Goal: Information Seeking & Learning: Learn about a topic

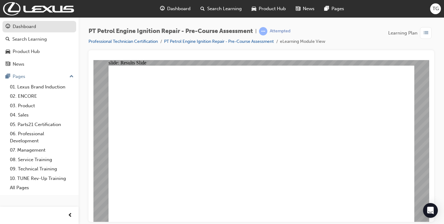
click at [28, 26] on div "Dashboard" at bounding box center [24, 26] width 23 height 7
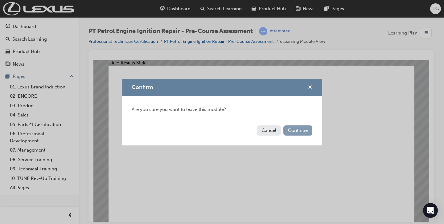
click at [297, 133] on button "Continue" at bounding box center [297, 130] width 29 height 10
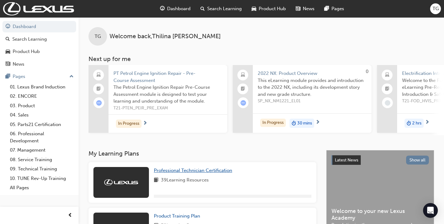
click at [201, 173] on span "Professional Technician Certification" at bounding box center [193, 171] width 78 height 6
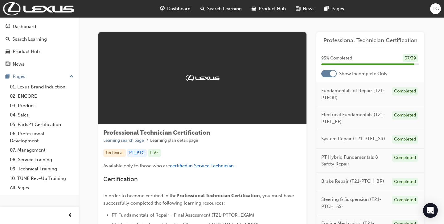
click at [324, 73] on div at bounding box center [328, 73] width 15 height 7
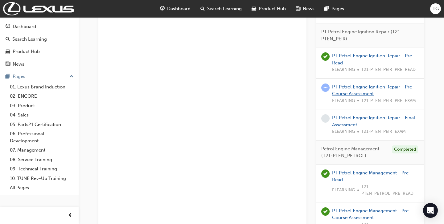
click at [362, 89] on link "PT Petrol Engine Ignition Repair - Pre-Course Assessment" at bounding box center [373, 90] width 82 height 13
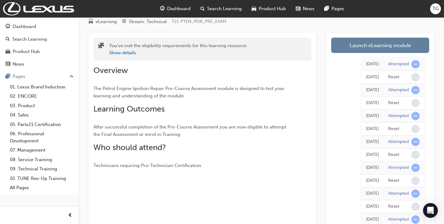
scroll to position [22, 0]
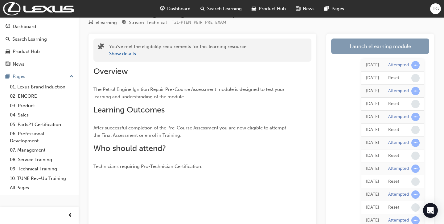
click at [378, 45] on link "Launch eLearning module" at bounding box center [380, 46] width 98 height 15
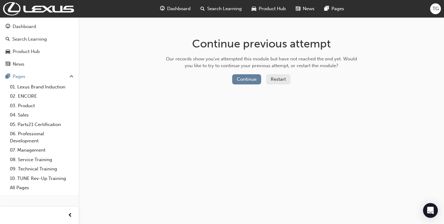
click at [282, 81] on button "Restart" at bounding box center [278, 79] width 24 height 10
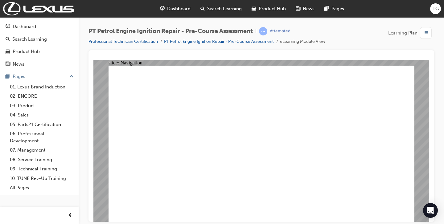
radio input "true"
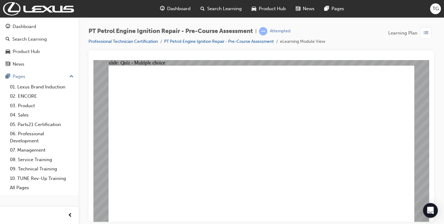
radio input "true"
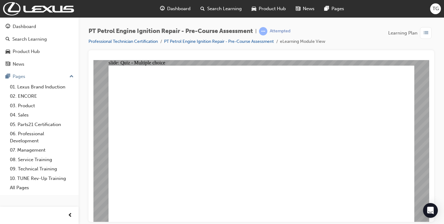
radio input "true"
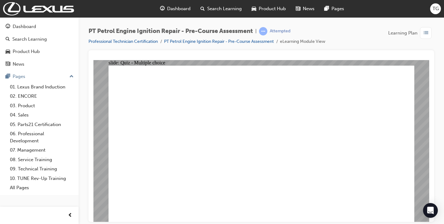
radio input "true"
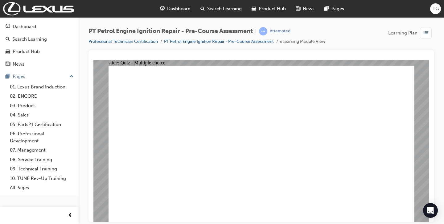
radio input "true"
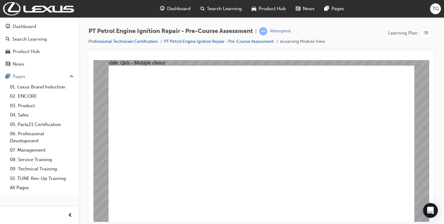
radio input "true"
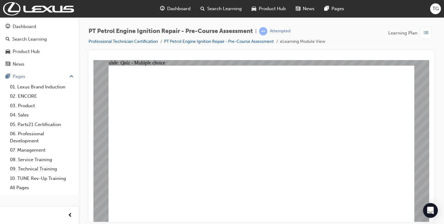
click at [18, 29] on div "Dashboard" at bounding box center [24, 26] width 23 height 7
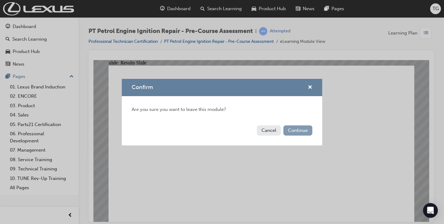
click at [310, 129] on button "Continue" at bounding box center [297, 130] width 29 height 10
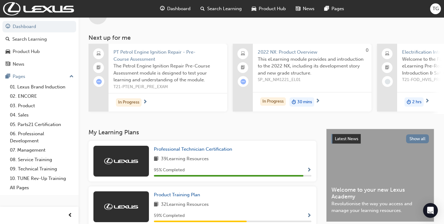
scroll to position [20, 0]
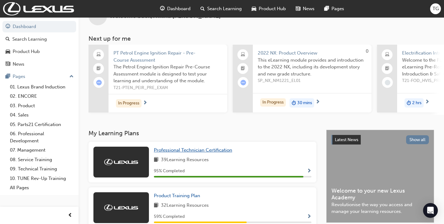
click at [202, 152] on span "Professional Technician Certification" at bounding box center [193, 150] width 78 height 6
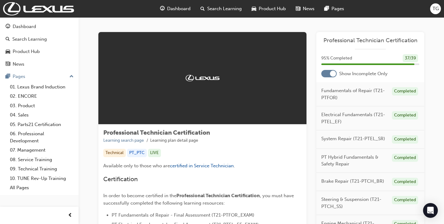
click at [324, 73] on div at bounding box center [328, 73] width 15 height 7
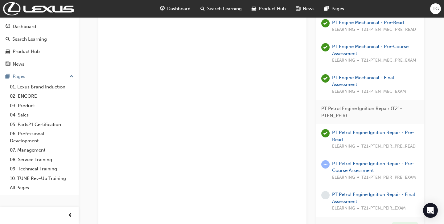
scroll to position [753, 0]
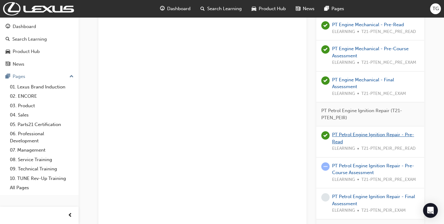
click at [358, 137] on link "PT Petrol Engine Ignition Repair - Pre-Read" at bounding box center [373, 138] width 82 height 13
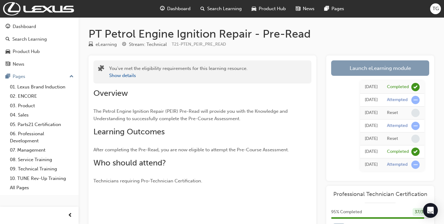
click at [370, 69] on link "Launch eLearning module" at bounding box center [380, 67] width 98 height 15
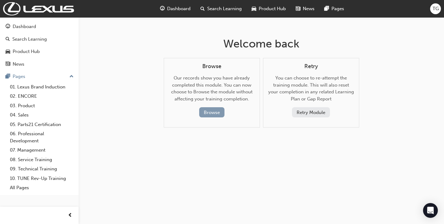
click at [219, 114] on button "Browse" at bounding box center [211, 112] width 25 height 10
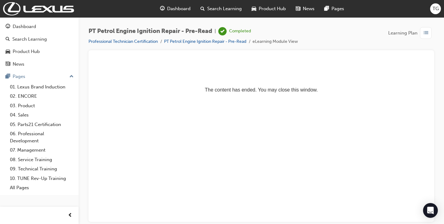
click at [425, 31] on span "list-icon" at bounding box center [426, 33] width 5 height 8
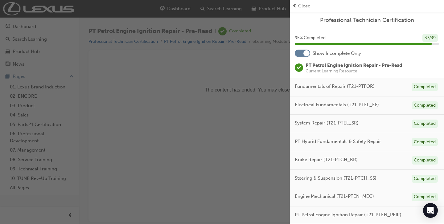
click at [304, 6] on span "Close" at bounding box center [304, 5] width 12 height 7
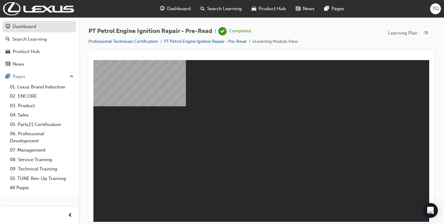
click at [35, 27] on div "Dashboard" at bounding box center [24, 26] width 23 height 7
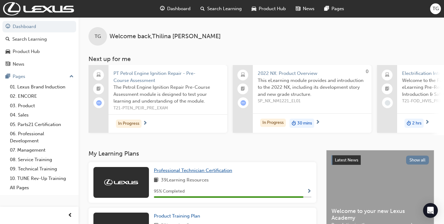
click at [182, 173] on span "Professional Technician Certification" at bounding box center [193, 171] width 78 height 6
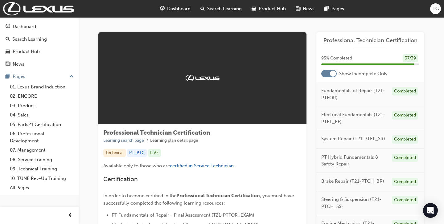
click at [328, 76] on div at bounding box center [328, 73] width 15 height 7
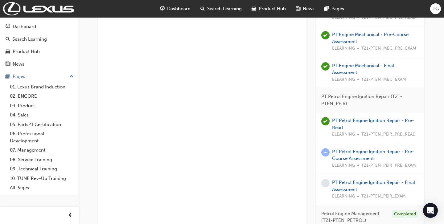
scroll to position [766, 0]
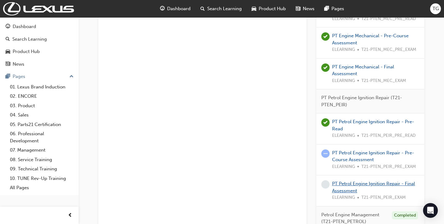
click at [364, 181] on link "PT Petrol Engine Ignition Repair - Final Assessment" at bounding box center [373, 187] width 83 height 13
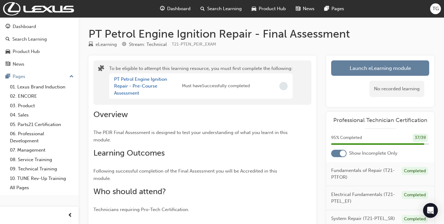
drag, startPoint x: 285, startPoint y: 84, endPoint x: 205, endPoint y: 83, distance: 79.8
click at [285, 84] on span "Incomplete" at bounding box center [283, 86] width 8 height 8
click at [140, 84] on link "PT Petrol Engine Ignition Repair - Pre-Course Assessment" at bounding box center [140, 85] width 53 height 19
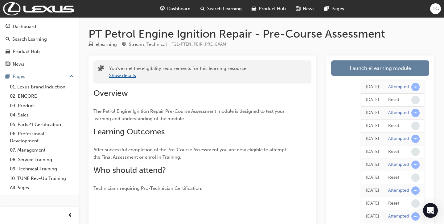
click at [129, 76] on button "Show details" at bounding box center [122, 75] width 27 height 7
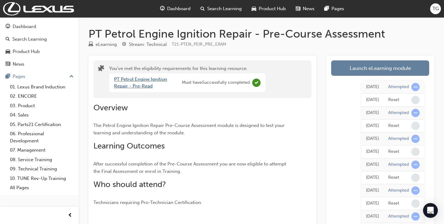
click at [132, 84] on link "PT Petrol Engine Ignition Repair - Pre-Read" at bounding box center [140, 82] width 53 height 13
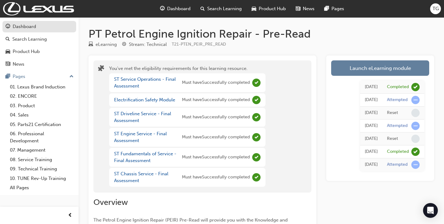
click at [21, 28] on div "Dashboard" at bounding box center [24, 26] width 23 height 7
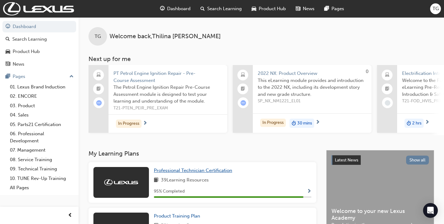
click at [178, 173] on span "Professional Technician Certification" at bounding box center [193, 171] width 78 height 6
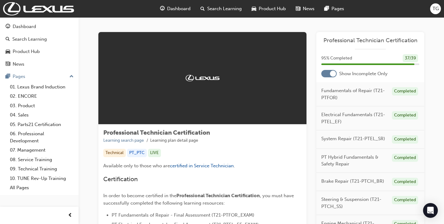
click at [326, 76] on div at bounding box center [328, 73] width 15 height 7
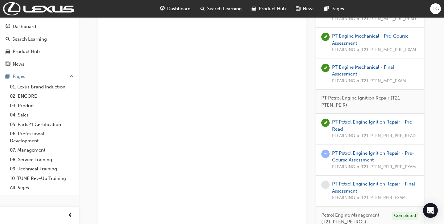
scroll to position [767, 0]
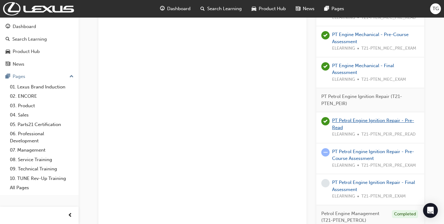
click at [372, 119] on link "PT Petrol Engine Ignition Repair - Pre-Read" at bounding box center [373, 124] width 82 height 13
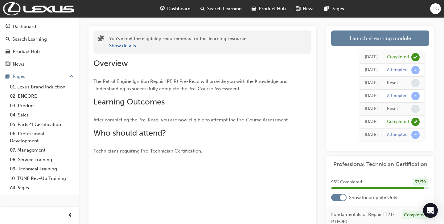
scroll to position [29, 0]
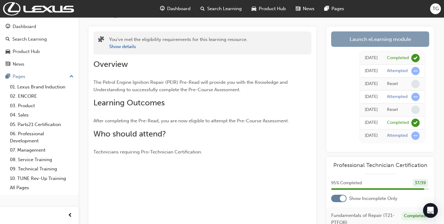
click at [356, 41] on link "Launch eLearning module" at bounding box center [380, 38] width 98 height 15
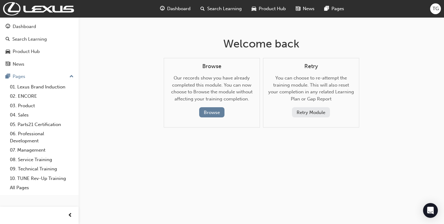
click at [302, 109] on button "Retry Module" at bounding box center [311, 112] width 38 height 10
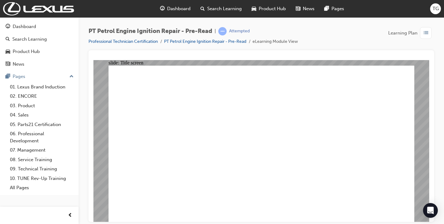
click at [35, 50] on div "Product Hub" at bounding box center [26, 51] width 27 height 7
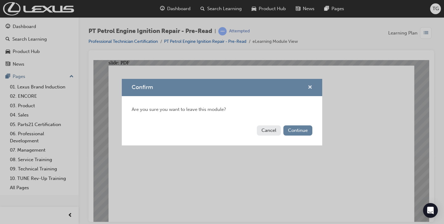
click at [310, 87] on span "cross-icon" at bounding box center [310, 88] width 5 height 6
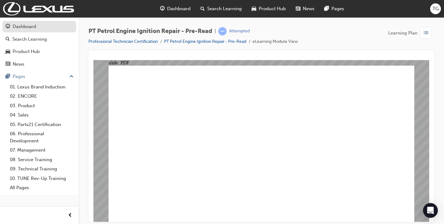
click at [16, 29] on div "Dashboard" at bounding box center [24, 26] width 23 height 7
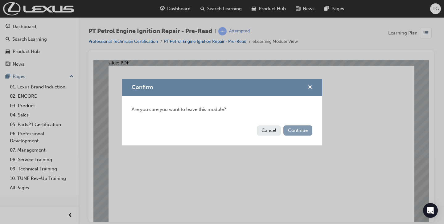
click at [298, 134] on button "Continue" at bounding box center [297, 130] width 29 height 10
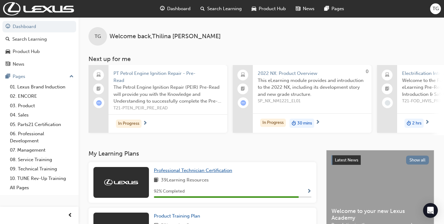
click at [196, 173] on span "Professional Technician Certification" at bounding box center [193, 171] width 78 height 6
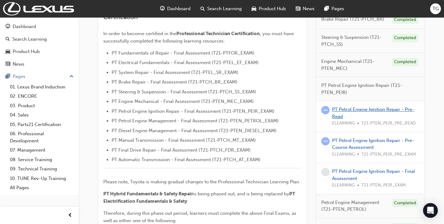
click at [344, 108] on link "PT Petrol Engine Ignition Repair - Pre-Read" at bounding box center [373, 113] width 82 height 13
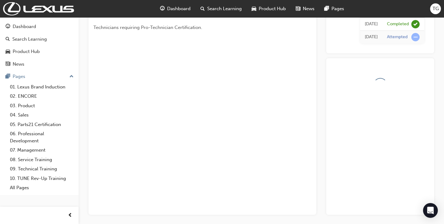
scroll to position [162, 0]
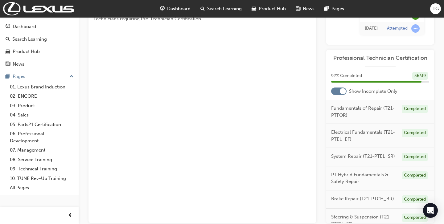
click at [338, 91] on div at bounding box center [338, 91] width 15 height 7
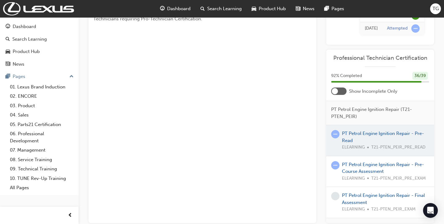
scroll to position [772, 0]
click at [362, 131] on div at bounding box center [380, 140] width 108 height 31
click at [371, 130] on div at bounding box center [380, 139] width 108 height 31
click at [366, 135] on div at bounding box center [380, 139] width 108 height 31
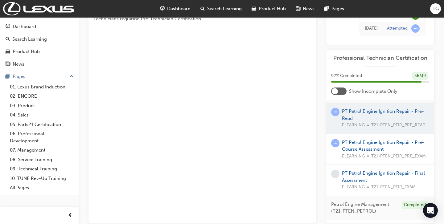
scroll to position [794, 0]
click at [374, 110] on div at bounding box center [380, 118] width 108 height 31
click at [372, 142] on link "PT Petrol Engine Ignition Repair - Pre-Course Assessment" at bounding box center [383, 145] width 82 height 13
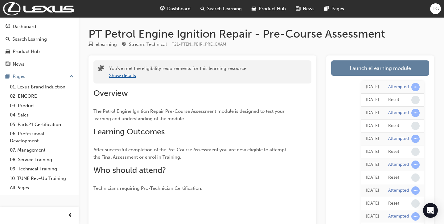
click at [121, 77] on button "Show details" at bounding box center [122, 75] width 27 height 7
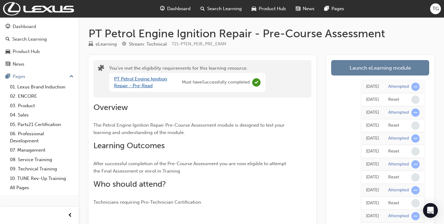
scroll to position [1, 0]
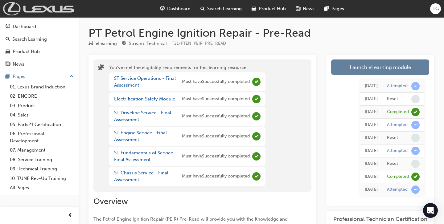
scroll to position [162, 0]
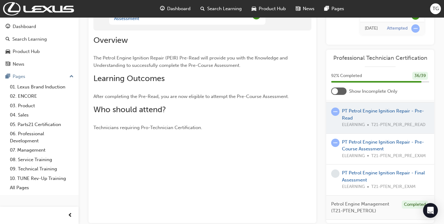
click at [385, 110] on div at bounding box center [380, 118] width 108 height 31
click at [435, 9] on span "TG" at bounding box center [435, 8] width 6 height 7
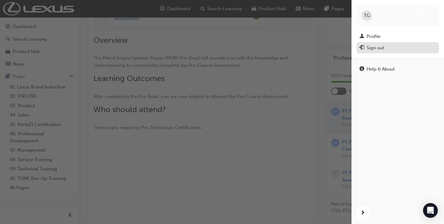
click at [374, 50] on div "Sign out" at bounding box center [375, 47] width 18 height 7
